Goal: Task Accomplishment & Management: Use online tool/utility

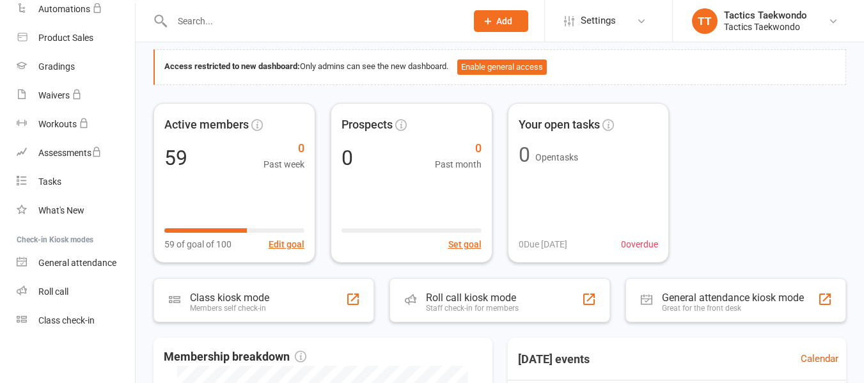
scroll to position [64, 0]
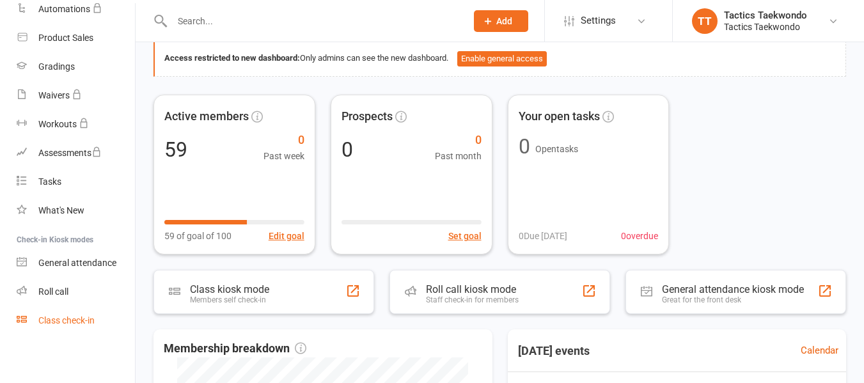
click at [81, 317] on div "Class check-in" at bounding box center [66, 320] width 56 height 10
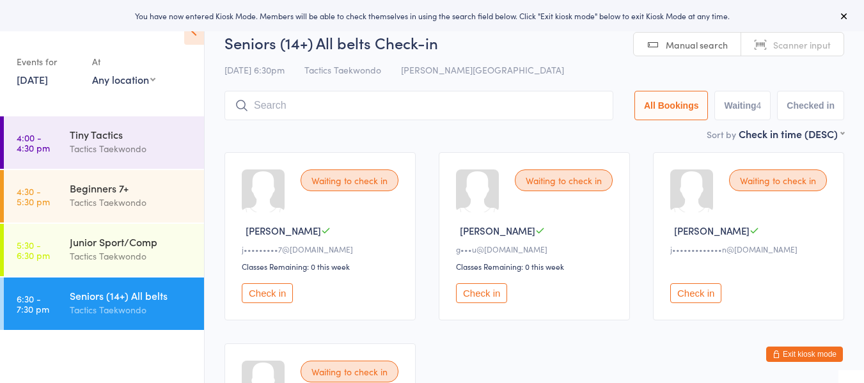
click at [45, 79] on link "[DATE]" at bounding box center [32, 79] width 31 height 14
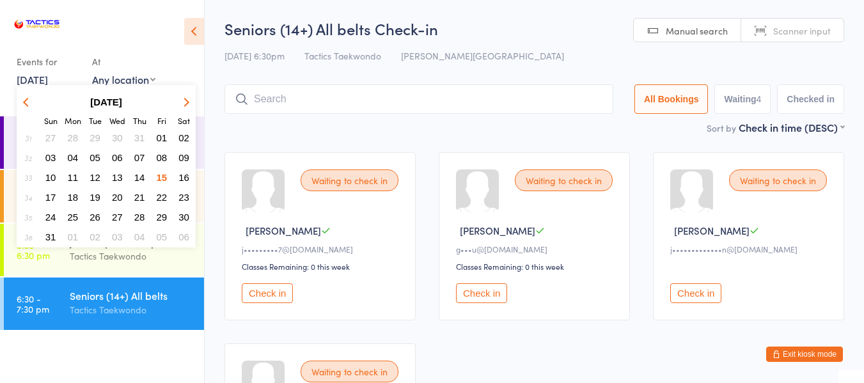
click at [96, 180] on span "12" at bounding box center [95, 177] width 11 height 11
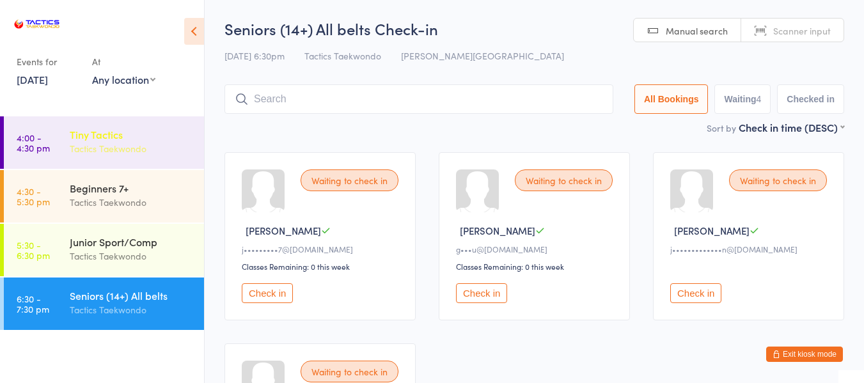
click at [95, 137] on div "Tiny Tactics" at bounding box center [131, 134] width 123 height 14
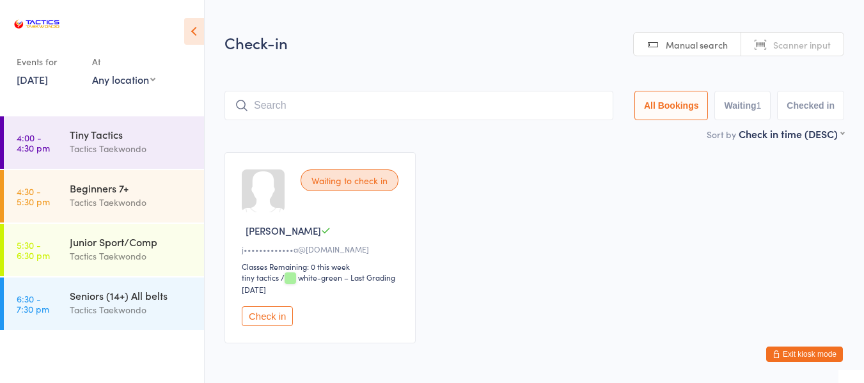
click at [276, 313] on button "Check in" at bounding box center [267, 316] width 51 height 20
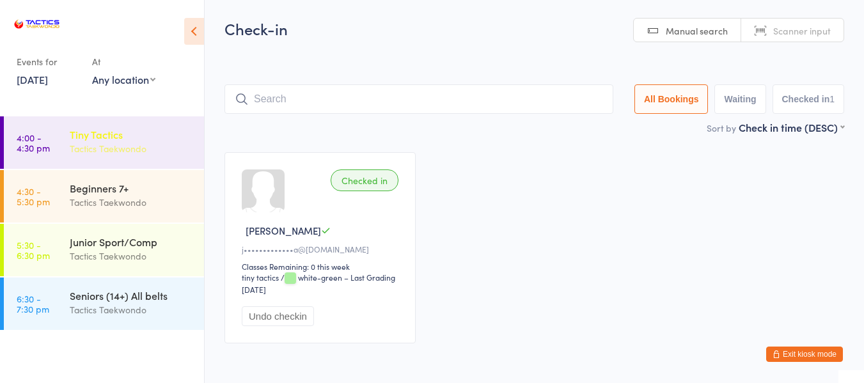
click at [127, 141] on div "Tactics Taekwondo" at bounding box center [131, 148] width 123 height 15
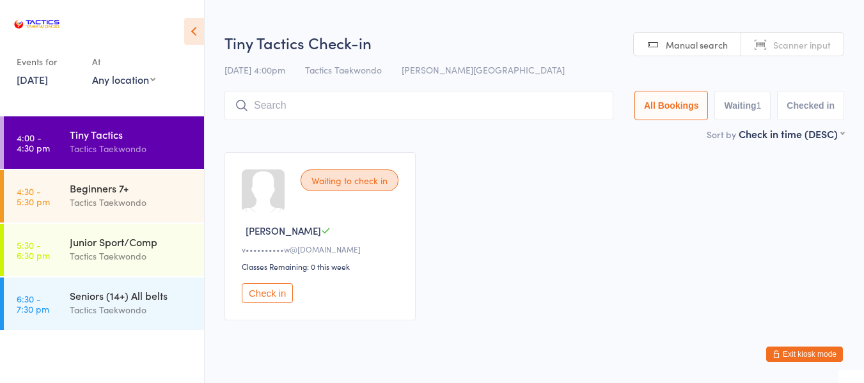
click at [48, 80] on link "[DATE]" at bounding box center [32, 79] width 31 height 14
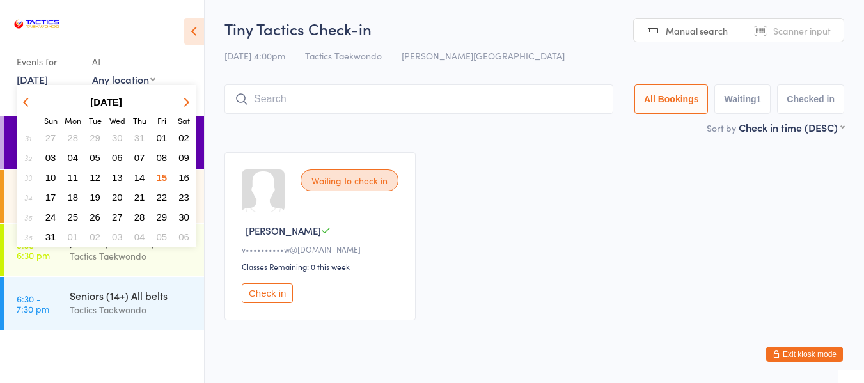
click at [138, 176] on span "14" at bounding box center [139, 177] width 11 height 11
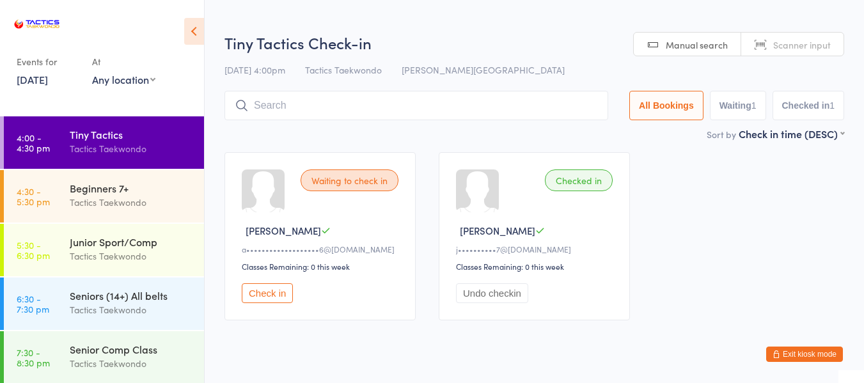
click at [265, 286] on button "Check in" at bounding box center [267, 293] width 51 height 20
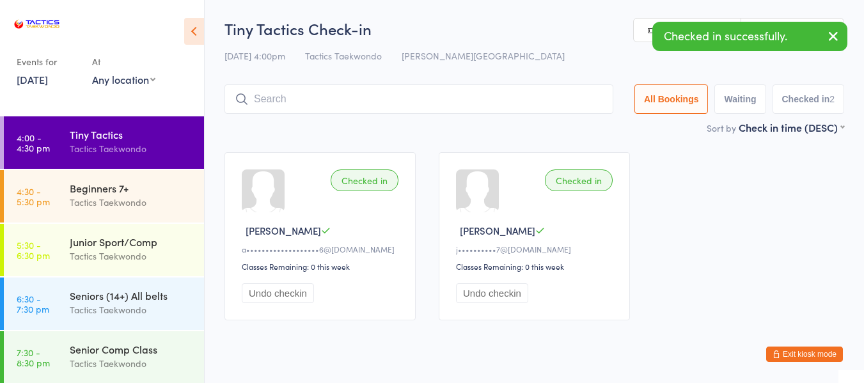
click at [47, 79] on link "[DATE]" at bounding box center [32, 79] width 31 height 14
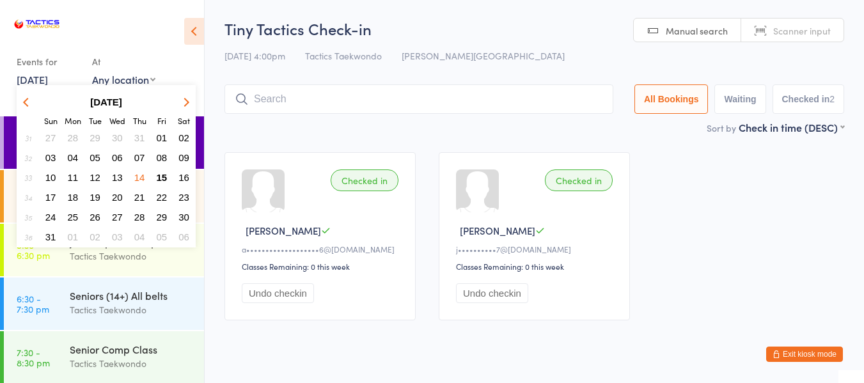
click at [165, 177] on span "15" at bounding box center [162, 177] width 11 height 11
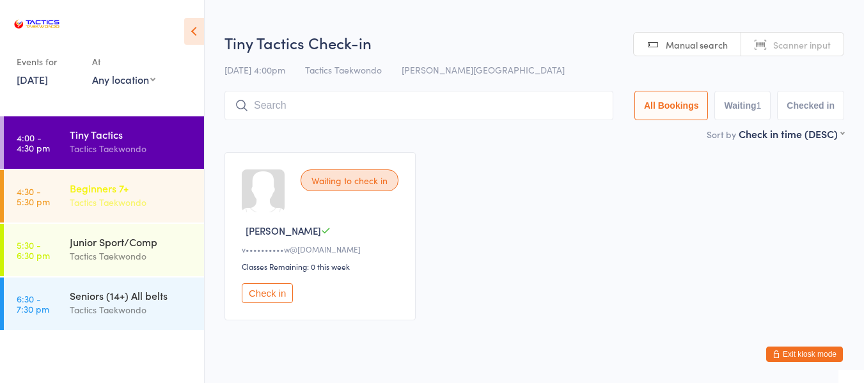
click at [117, 191] on div "Beginners 7+" at bounding box center [131, 188] width 123 height 14
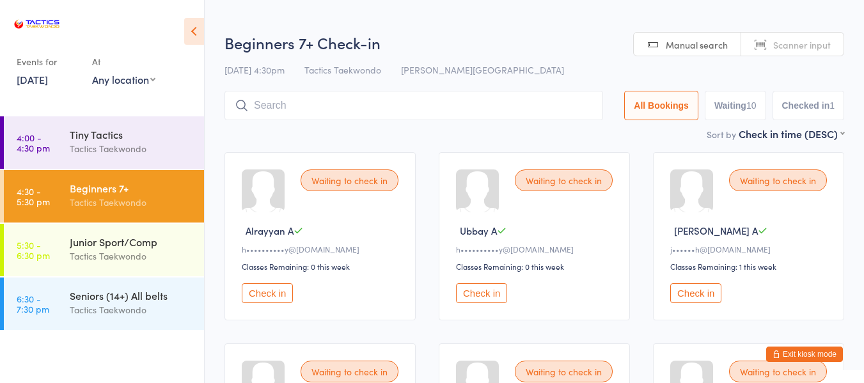
click at [278, 297] on button "Check in" at bounding box center [267, 293] width 51 height 20
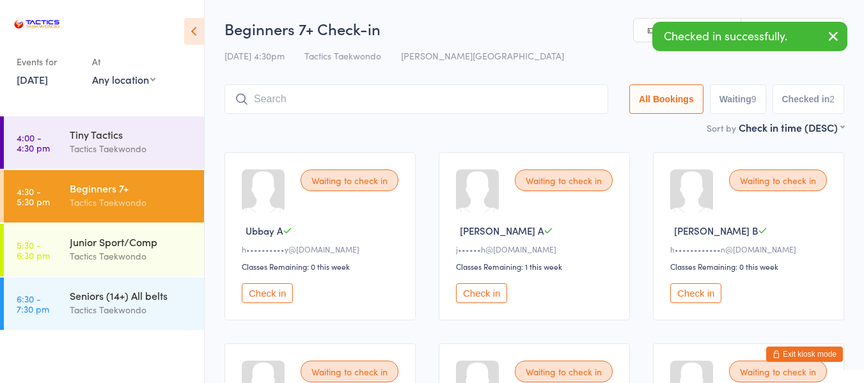
click at [278, 292] on button "Check in" at bounding box center [267, 293] width 51 height 20
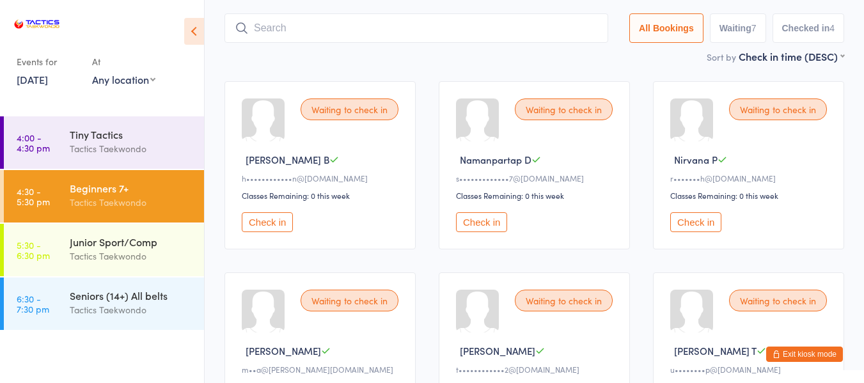
scroll to position [128, 0]
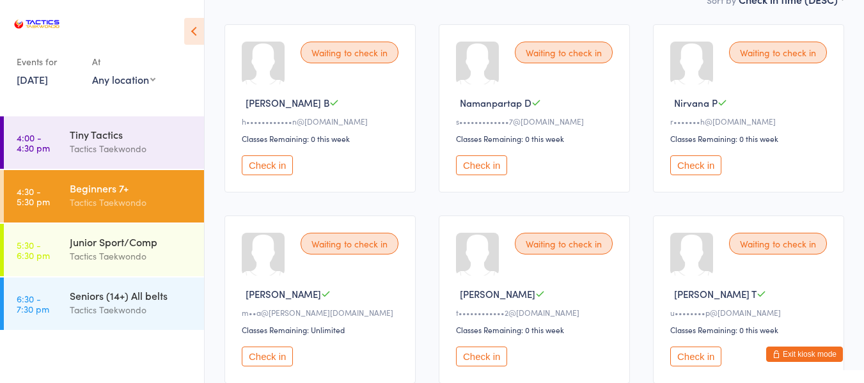
click at [692, 166] on button "Check in" at bounding box center [695, 165] width 51 height 20
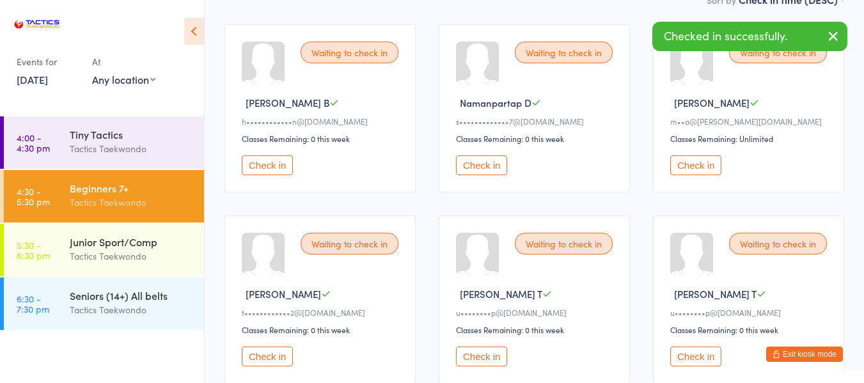
click at [696, 166] on button "Check in" at bounding box center [695, 165] width 51 height 20
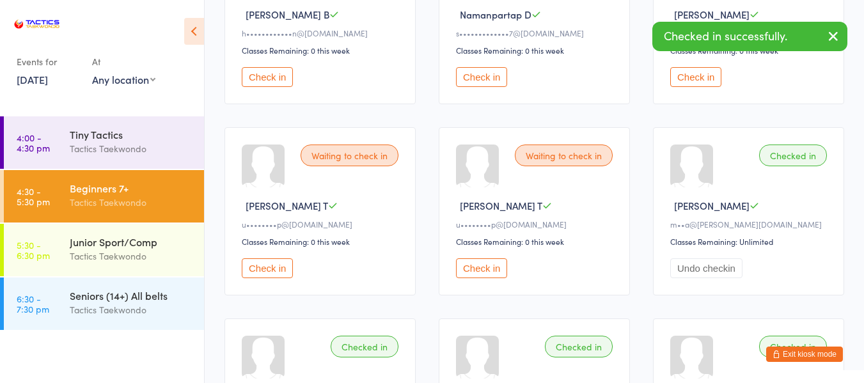
scroll to position [256, 0]
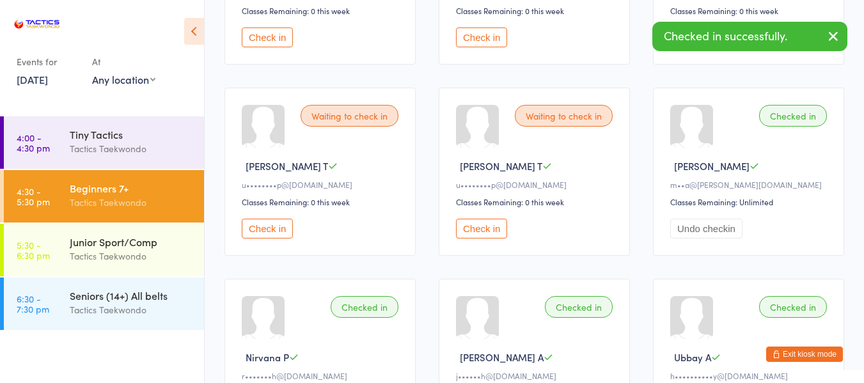
click at [278, 224] on button "Check in" at bounding box center [267, 229] width 51 height 20
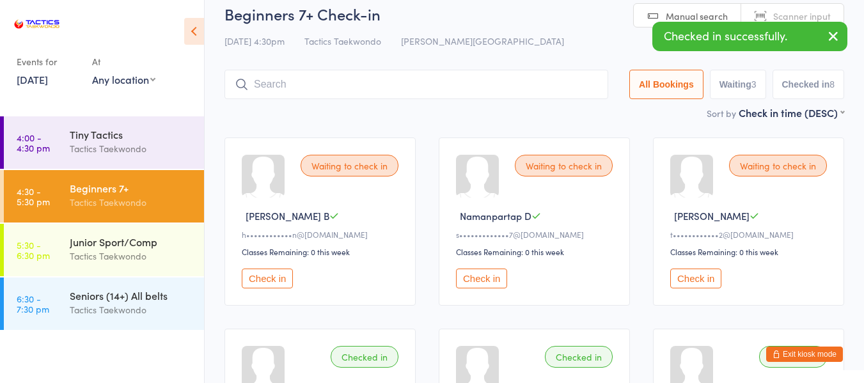
scroll to position [0, 0]
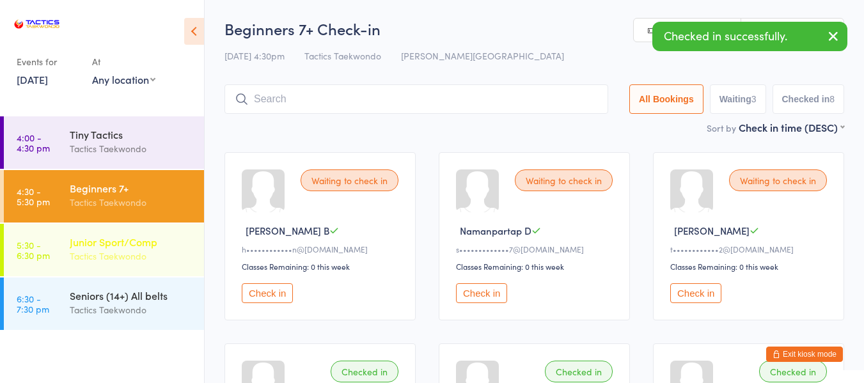
click at [139, 240] on div "Junior Sport/Comp" at bounding box center [131, 242] width 123 height 14
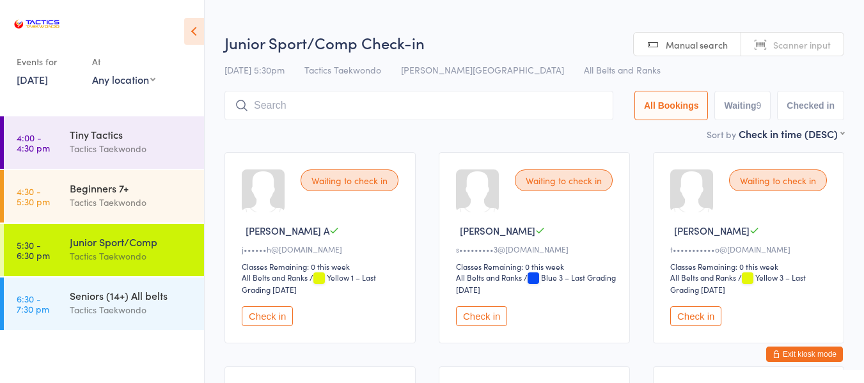
click at [264, 315] on button "Check in" at bounding box center [267, 316] width 51 height 20
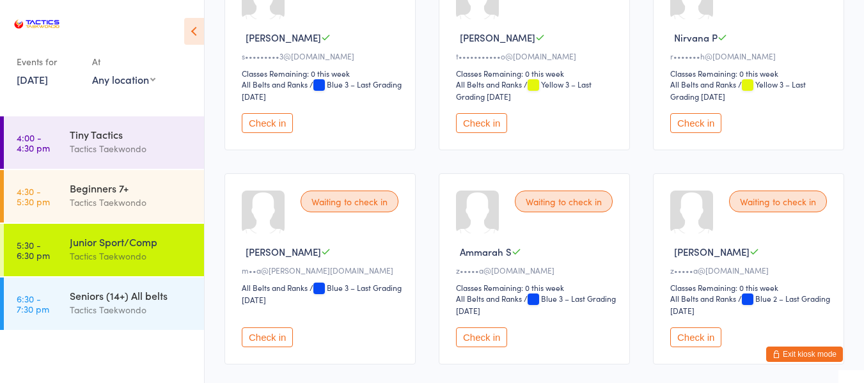
scroll to position [256, 0]
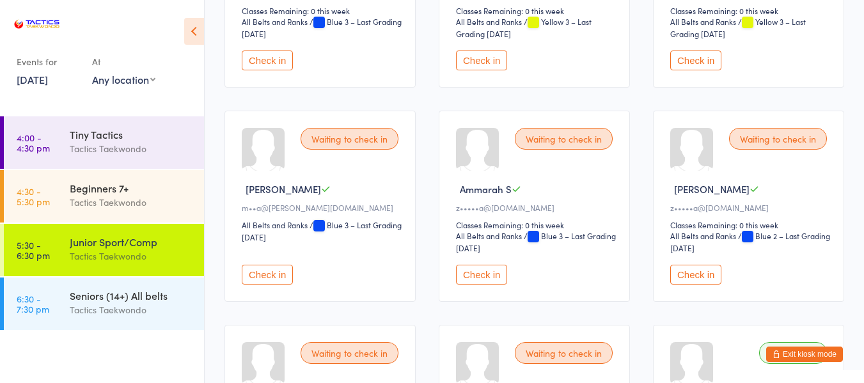
click at [267, 272] on button "Check in" at bounding box center [267, 275] width 51 height 20
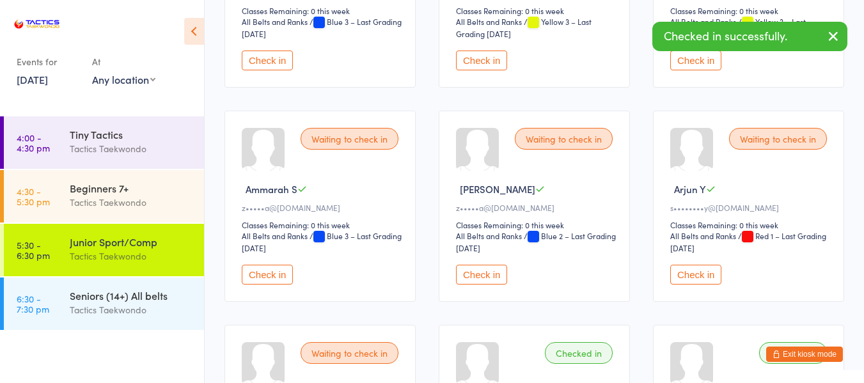
click at [267, 272] on button "Check in" at bounding box center [267, 275] width 51 height 20
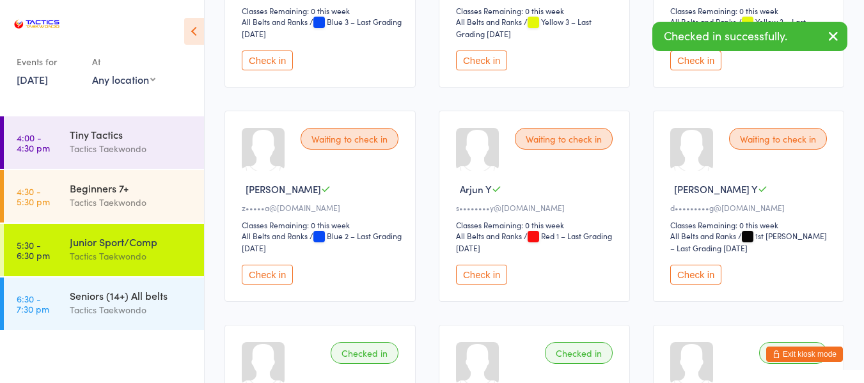
click at [490, 272] on button "Check in" at bounding box center [481, 275] width 51 height 20
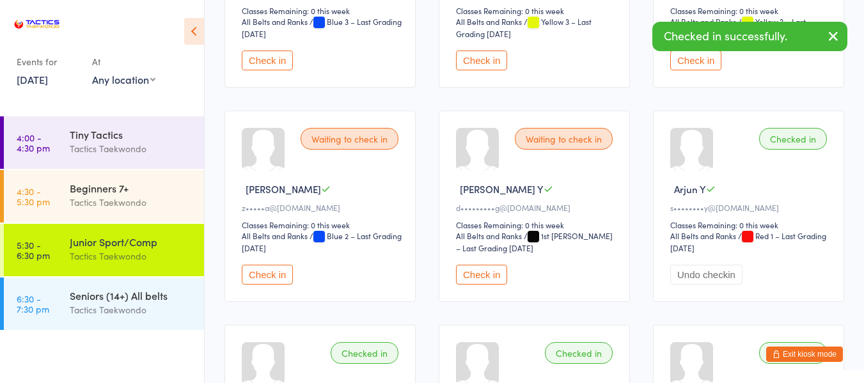
click at [490, 272] on button "Check in" at bounding box center [481, 275] width 51 height 20
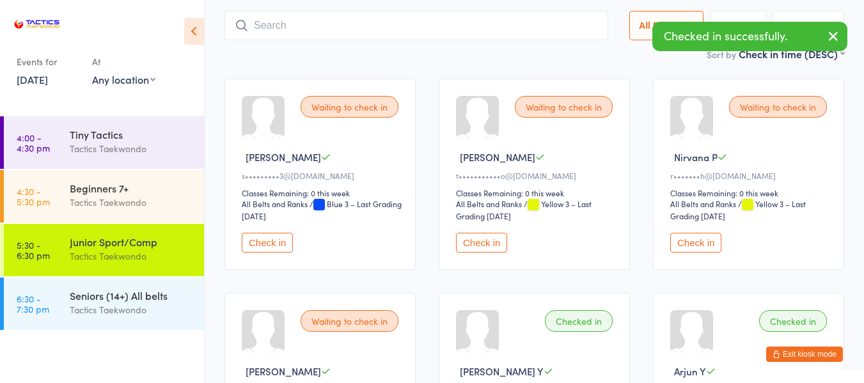
scroll to position [64, 0]
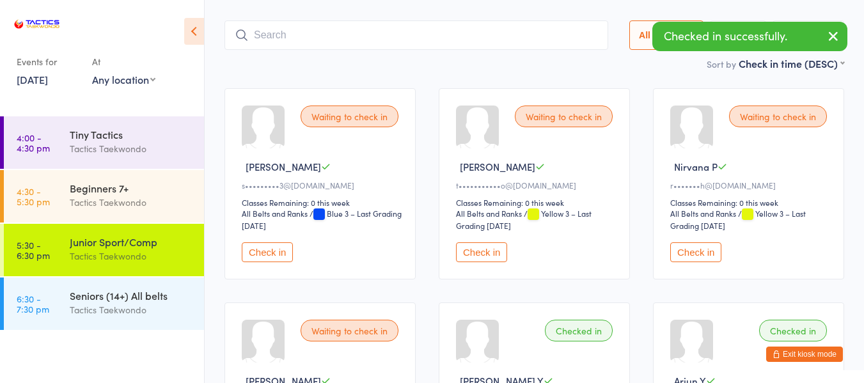
click at [489, 249] on button "Check in" at bounding box center [481, 252] width 51 height 20
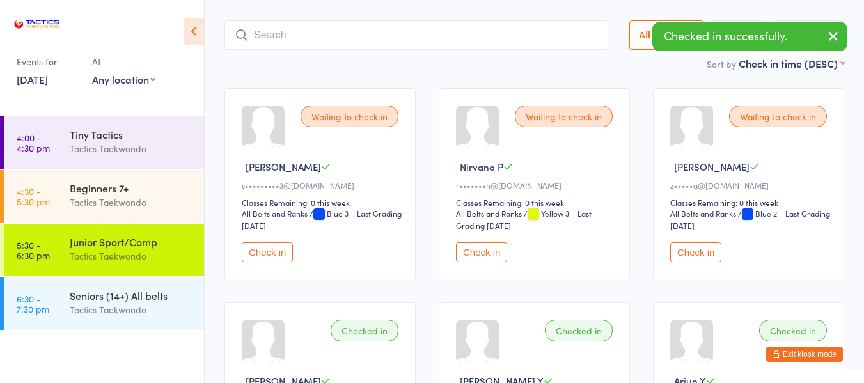
click at [260, 249] on button "Check in" at bounding box center [267, 252] width 51 height 20
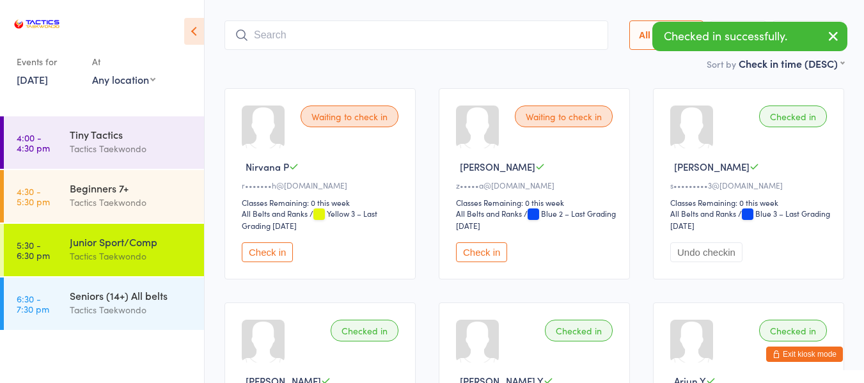
click at [269, 248] on button "Check in" at bounding box center [267, 252] width 51 height 20
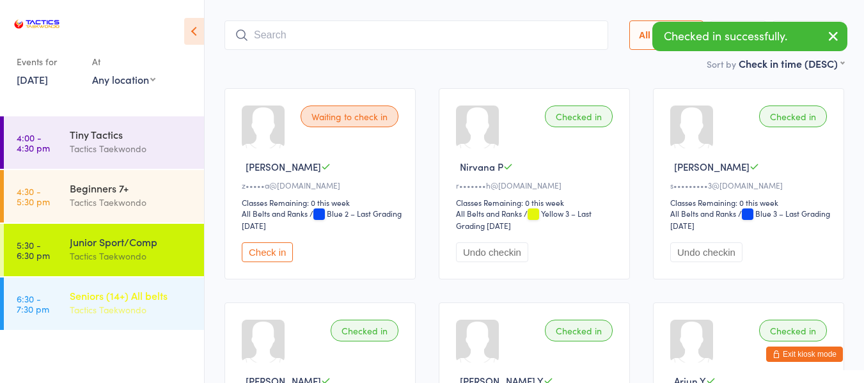
click at [153, 297] on div "Seniors (14+) All belts" at bounding box center [131, 295] width 123 height 14
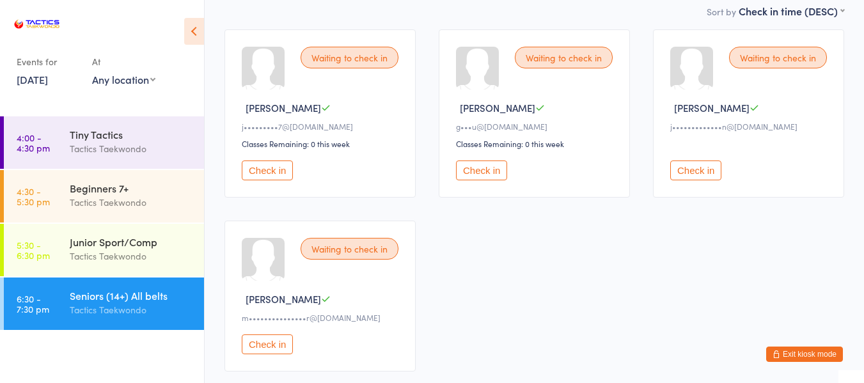
scroll to position [128, 0]
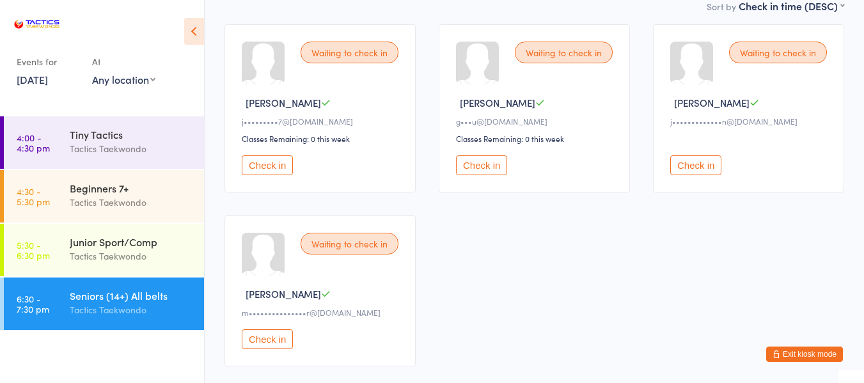
click at [274, 339] on button "Check in" at bounding box center [267, 339] width 51 height 20
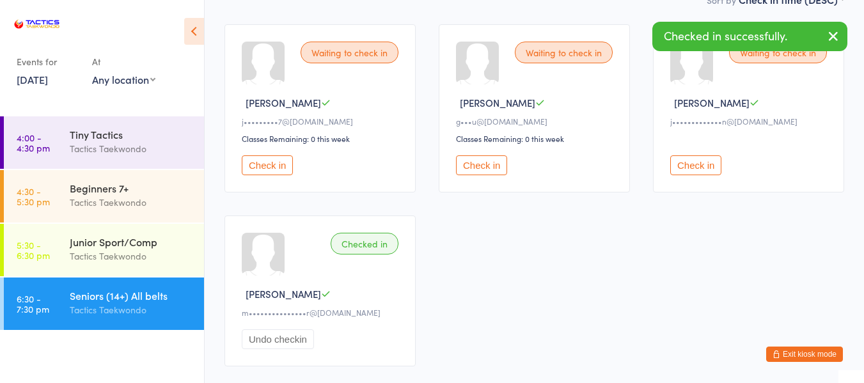
click at [48, 80] on link "[DATE]" at bounding box center [32, 79] width 31 height 14
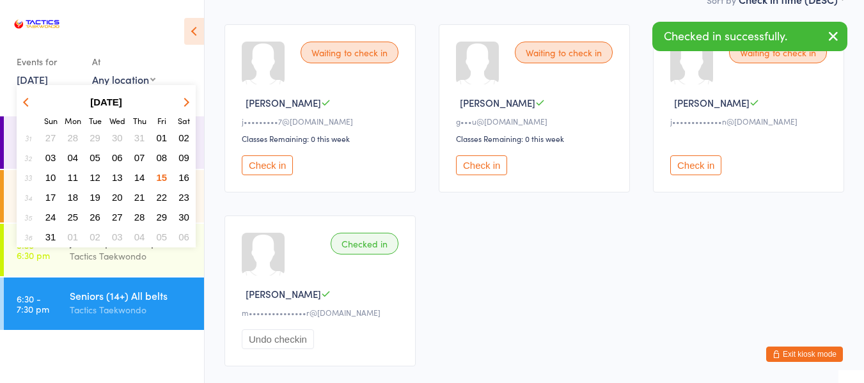
click at [95, 176] on span "12" at bounding box center [95, 177] width 11 height 11
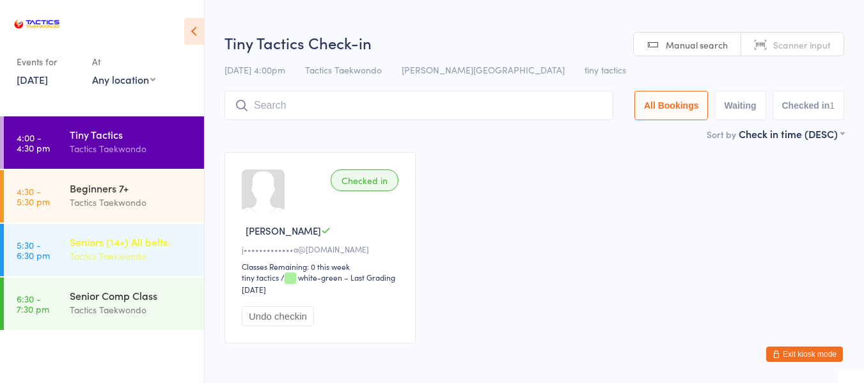
click at [114, 252] on div "Tactics Taekwondo" at bounding box center [131, 256] width 123 height 15
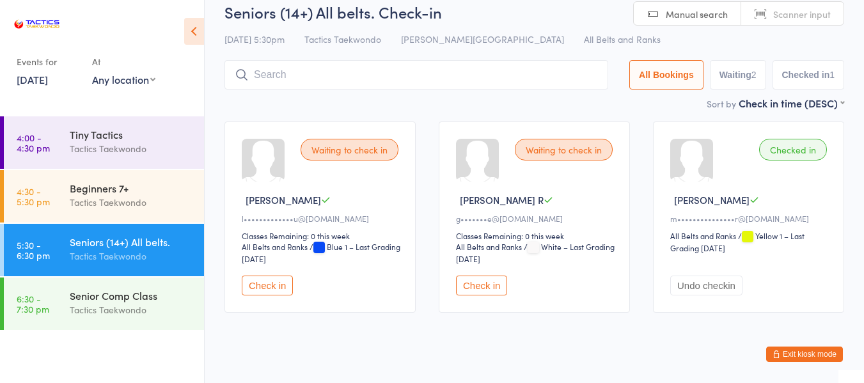
scroll to position [47, 0]
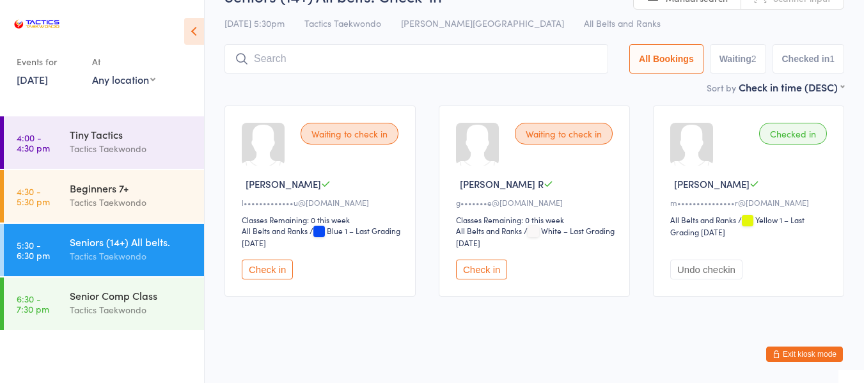
click at [488, 272] on button "Check in" at bounding box center [481, 270] width 51 height 20
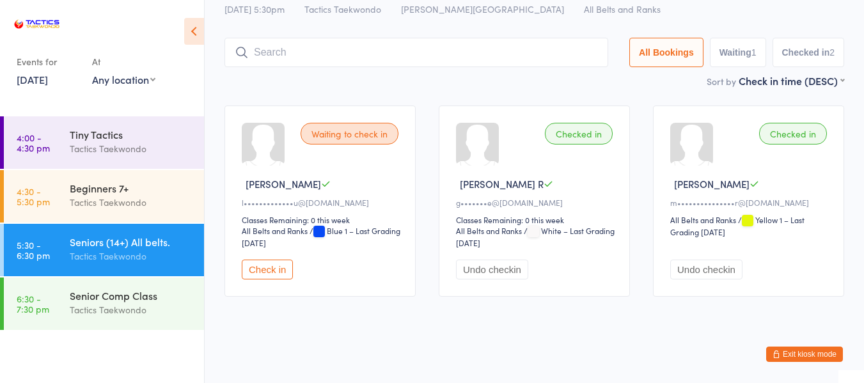
click at [26, 84] on link "[DATE]" at bounding box center [32, 79] width 31 height 14
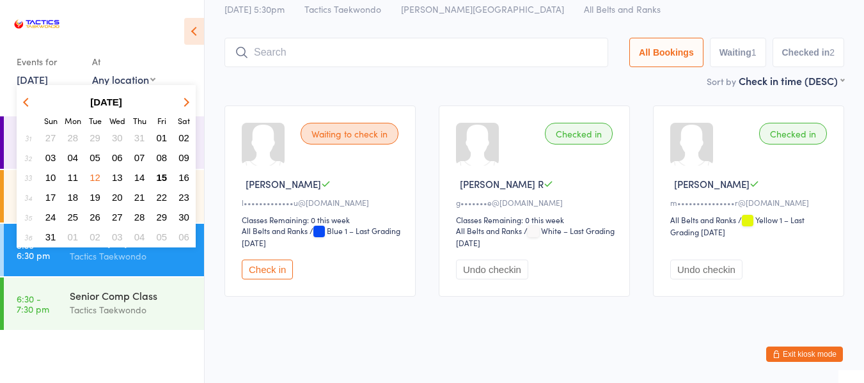
click at [165, 178] on span "15" at bounding box center [162, 177] width 11 height 11
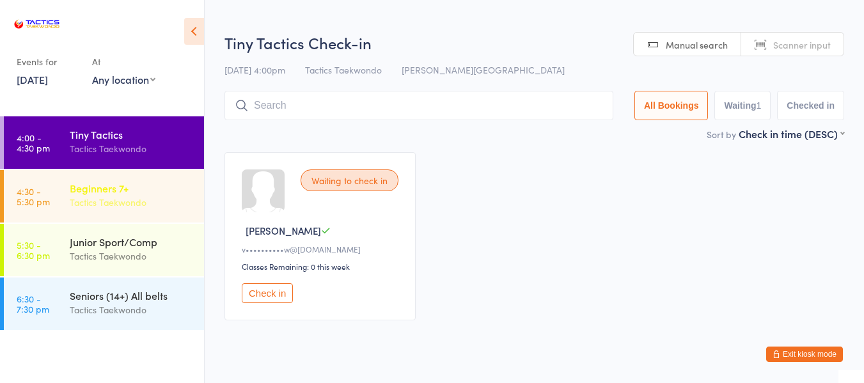
click at [156, 196] on div "Tactics Taekwondo" at bounding box center [131, 202] width 123 height 15
